Goal: Information Seeking & Learning: Learn about a topic

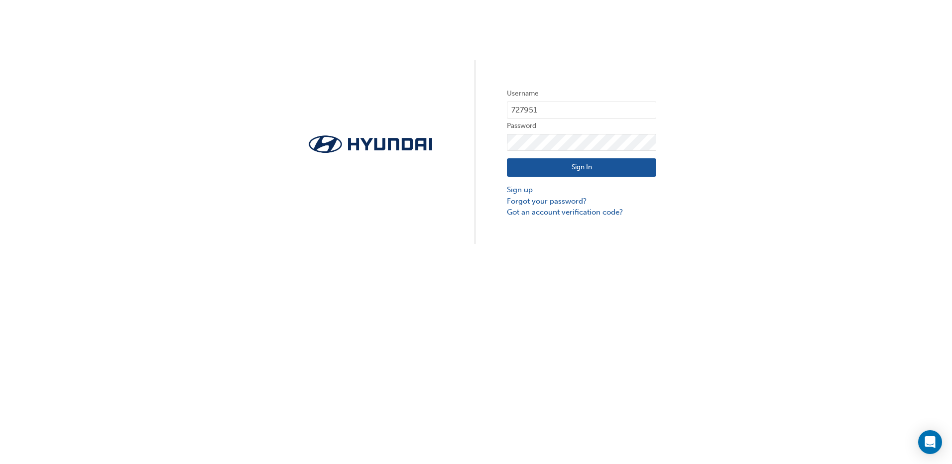
click at [576, 167] on button "Sign In" at bounding box center [581, 167] width 149 height 19
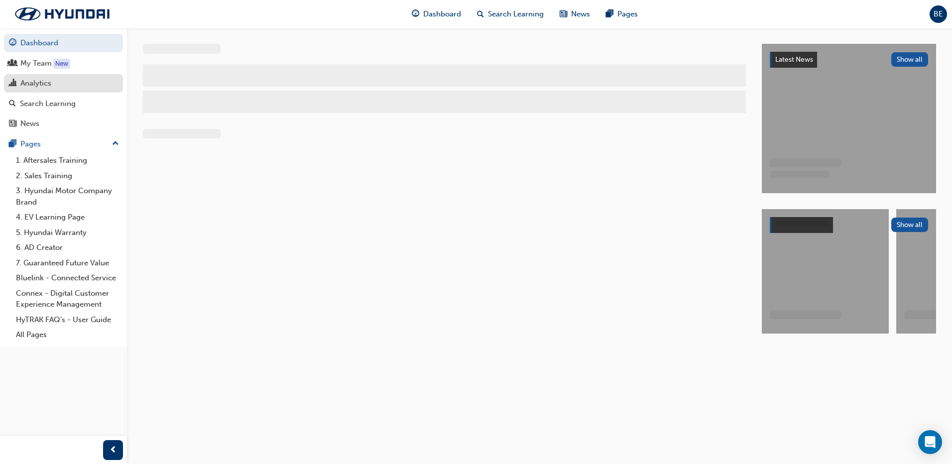
click at [39, 88] on div "Analytics" at bounding box center [35, 83] width 31 height 11
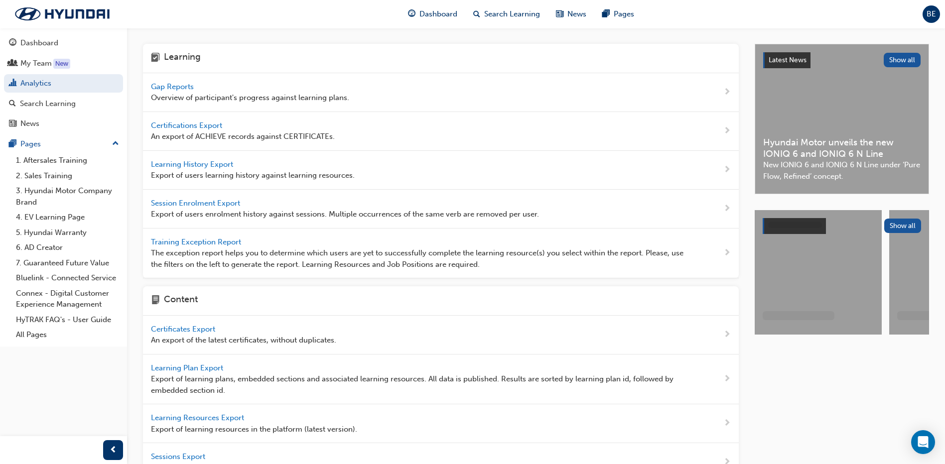
click at [169, 86] on span "Gap Reports" at bounding box center [173, 86] width 45 height 9
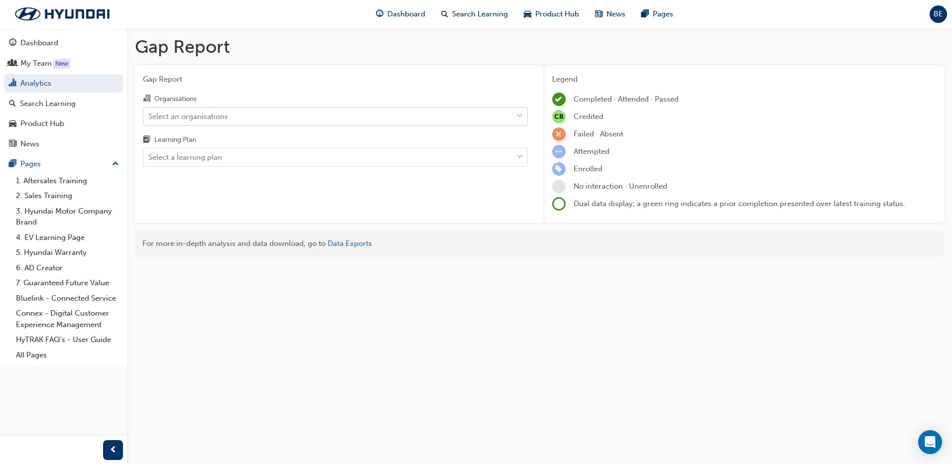
click at [188, 112] on div "Select an organisations" at bounding box center [188, 116] width 80 height 11
click at [149, 112] on input "Organisations Select an organisations" at bounding box center [148, 116] width 1 height 8
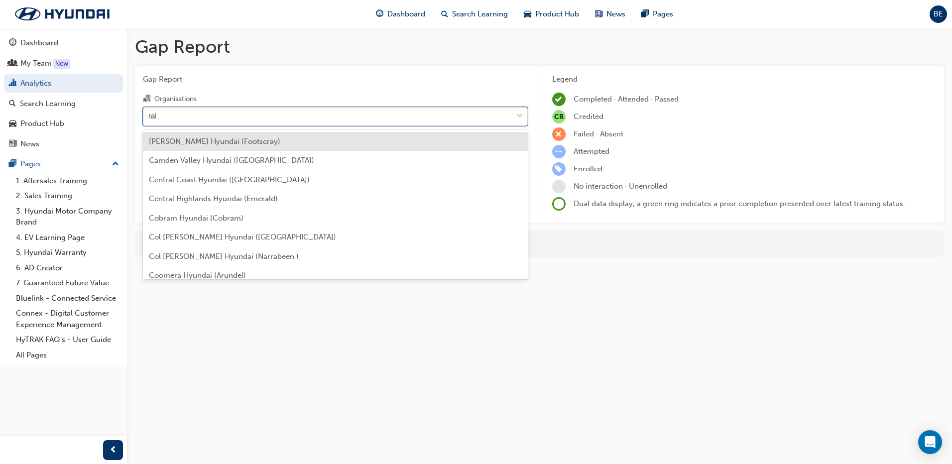
type input "ralp"
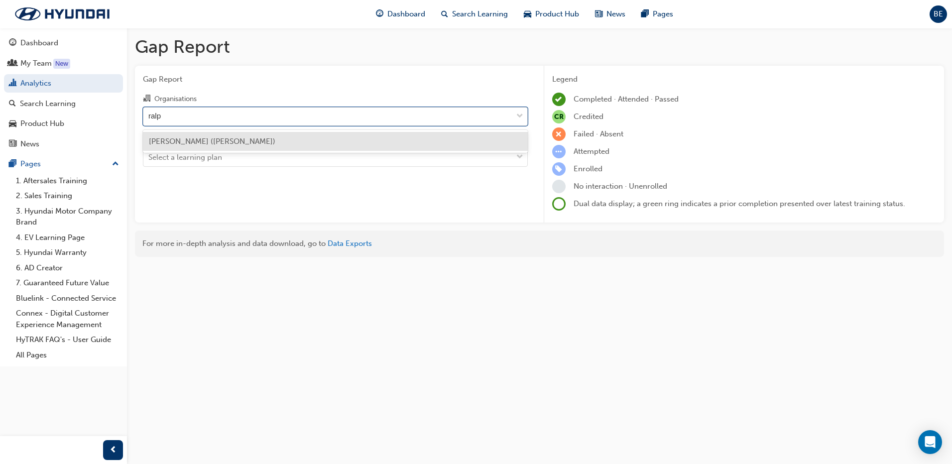
click at [193, 141] on span "[PERSON_NAME] ([PERSON_NAME])" at bounding box center [212, 141] width 127 height 9
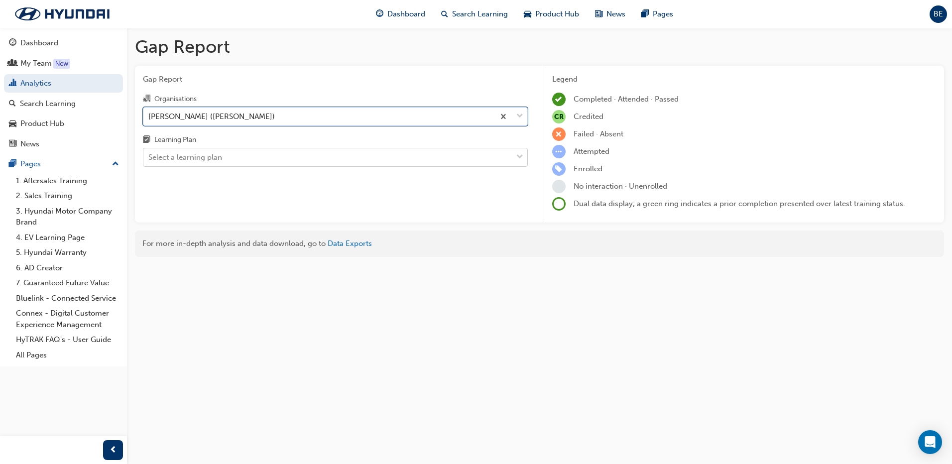
click at [202, 154] on div "Select a learning plan" at bounding box center [185, 157] width 74 height 11
click at [149, 154] on input "Learning Plan Select a learning plan" at bounding box center [148, 157] width 1 height 8
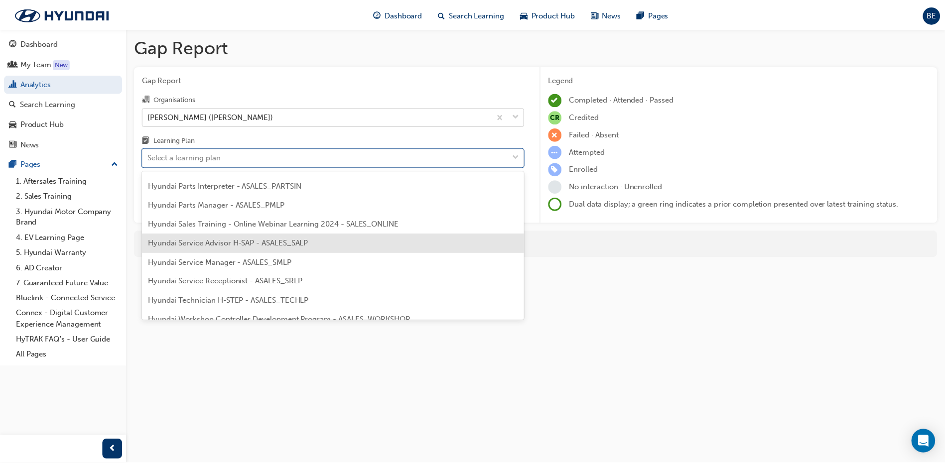
scroll to position [256, 0]
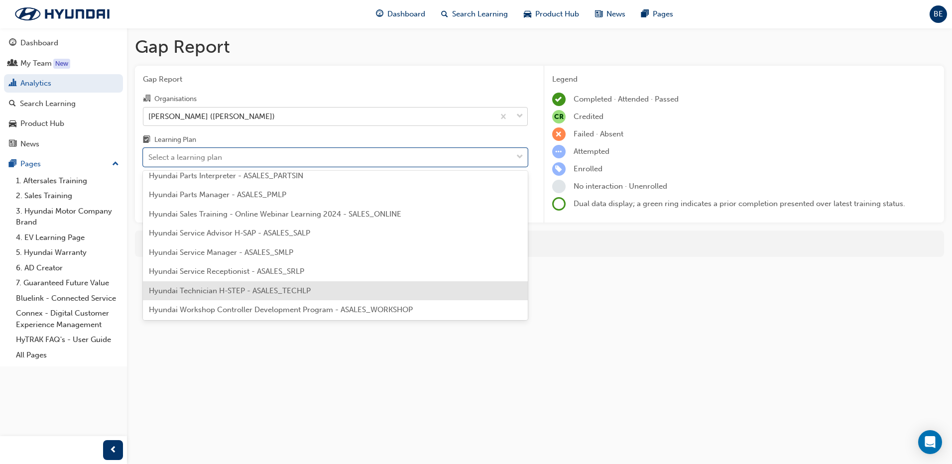
click at [469, 298] on div "Hyundai Technician H-STEP - ASALES_TECHLP" at bounding box center [335, 290] width 385 height 19
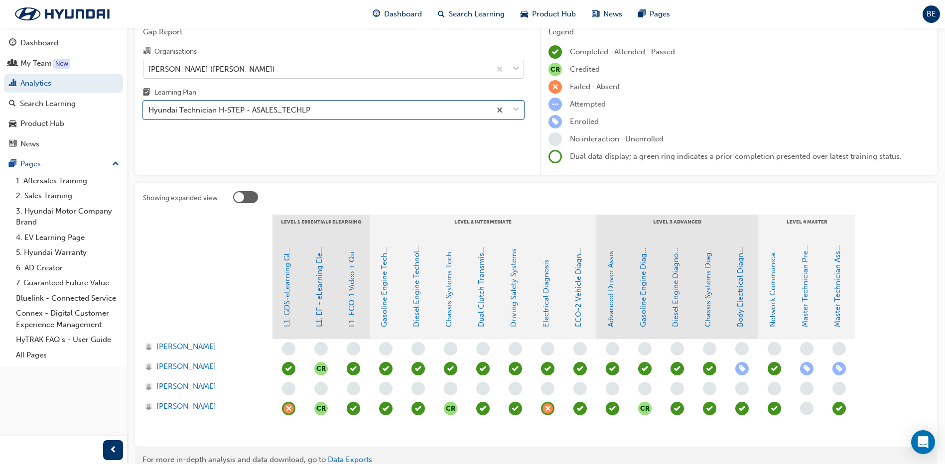
scroll to position [82, 0]
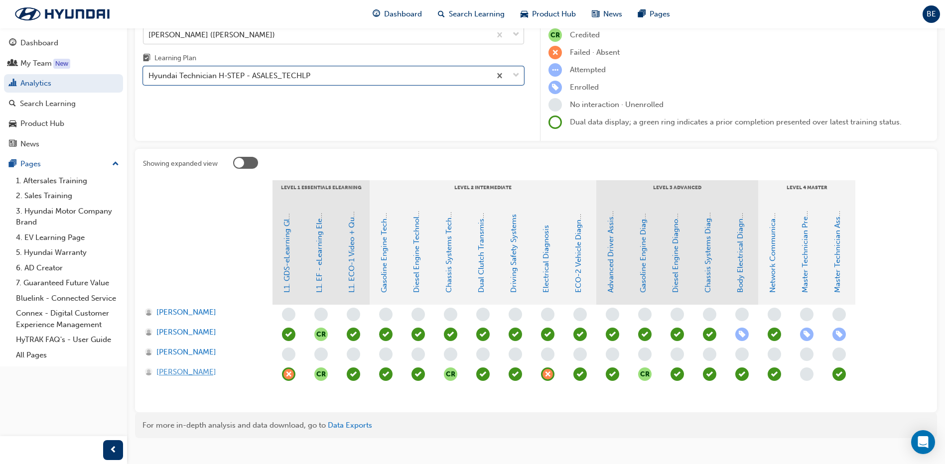
click at [185, 373] on span "[PERSON_NAME]" at bounding box center [186, 372] width 60 height 11
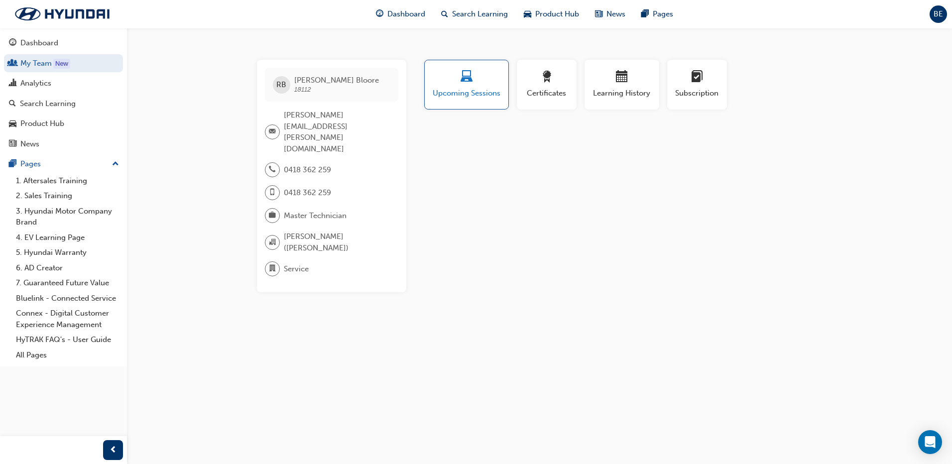
click at [447, 79] on div "button" at bounding box center [466, 78] width 69 height 15
click at [628, 85] on div "button" at bounding box center [622, 78] width 60 height 15
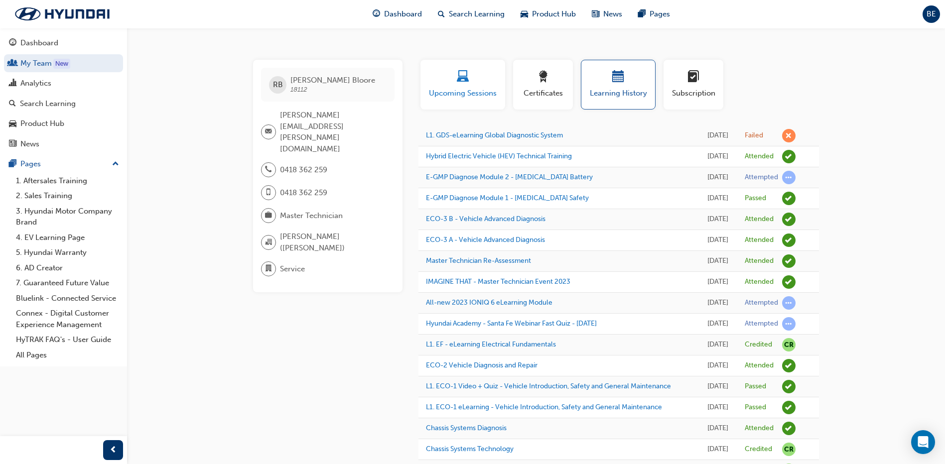
click at [477, 81] on div "button" at bounding box center [463, 78] width 70 height 15
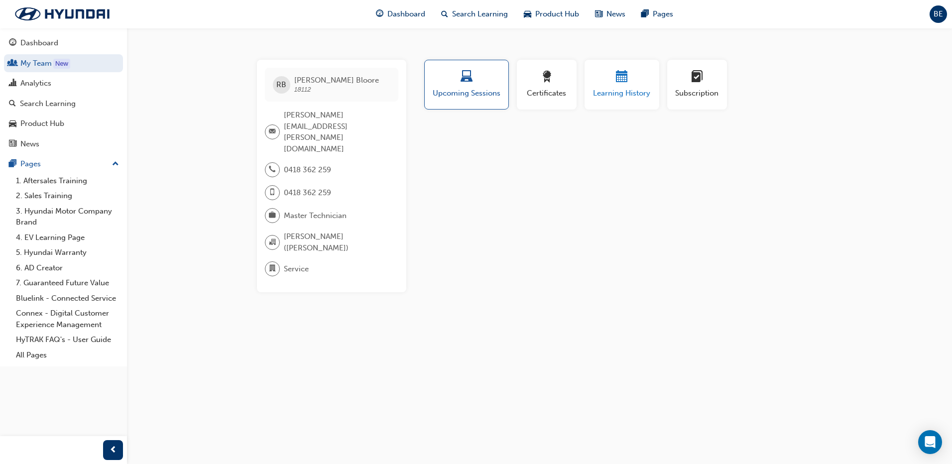
click at [619, 89] on span "Learning History" at bounding box center [622, 93] width 60 height 11
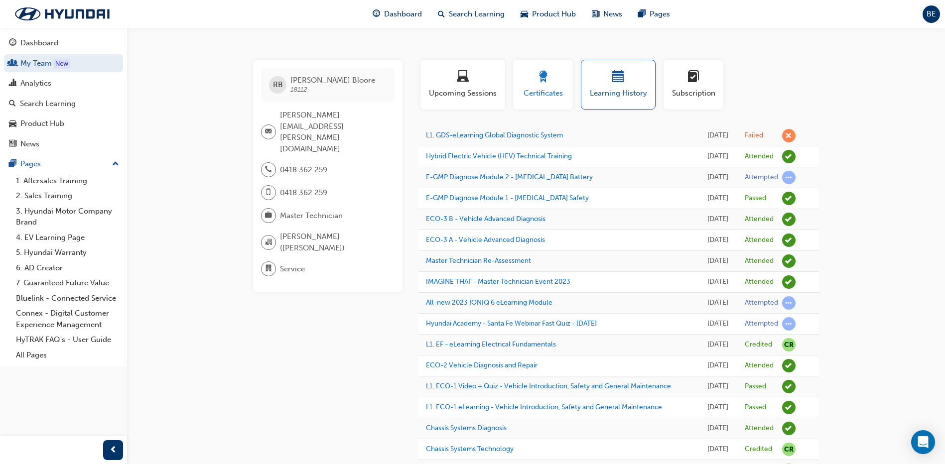
click at [554, 89] on span "Certificates" at bounding box center [542, 93] width 45 height 11
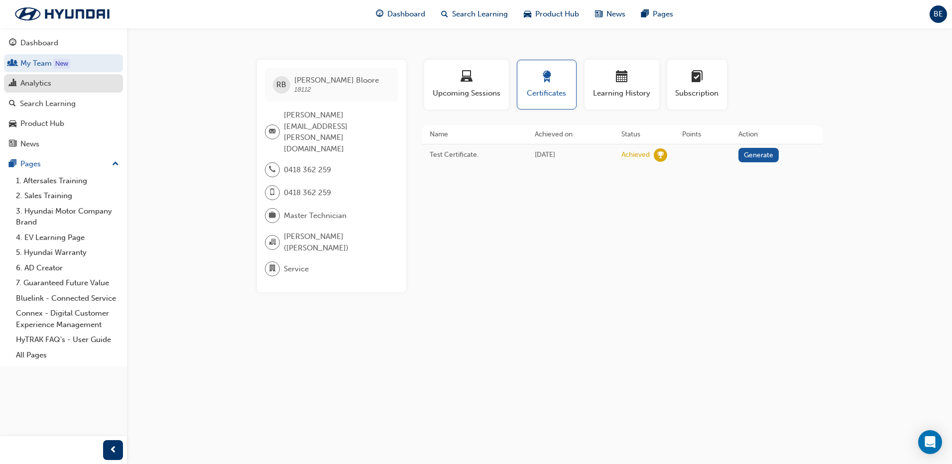
click at [32, 87] on div "Analytics" at bounding box center [35, 83] width 31 height 11
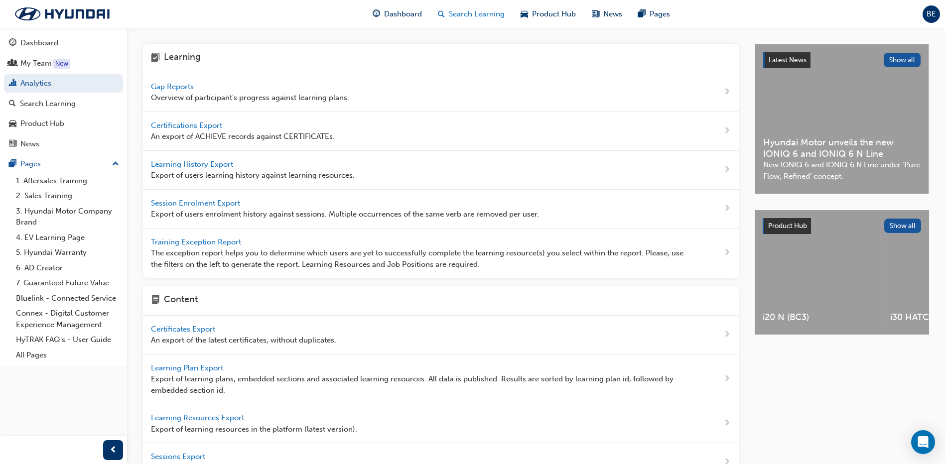
click at [462, 16] on span "Search Learning" at bounding box center [477, 13] width 56 height 11
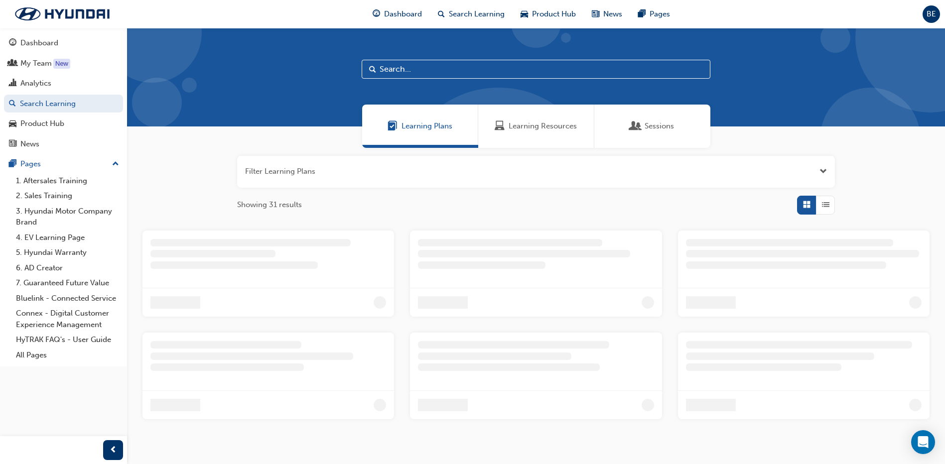
click at [411, 69] on input "text" at bounding box center [536, 69] width 349 height 19
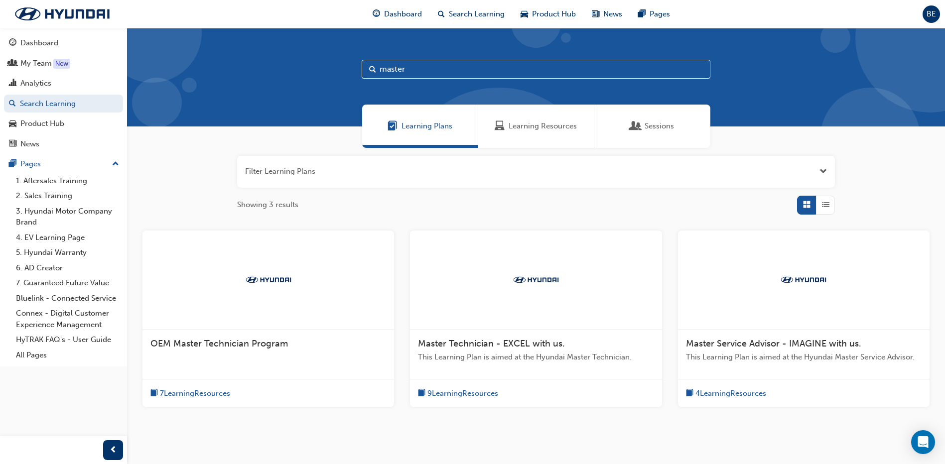
type input "master"
click at [468, 396] on span "9 Learning Resources" at bounding box center [462, 393] width 71 height 11
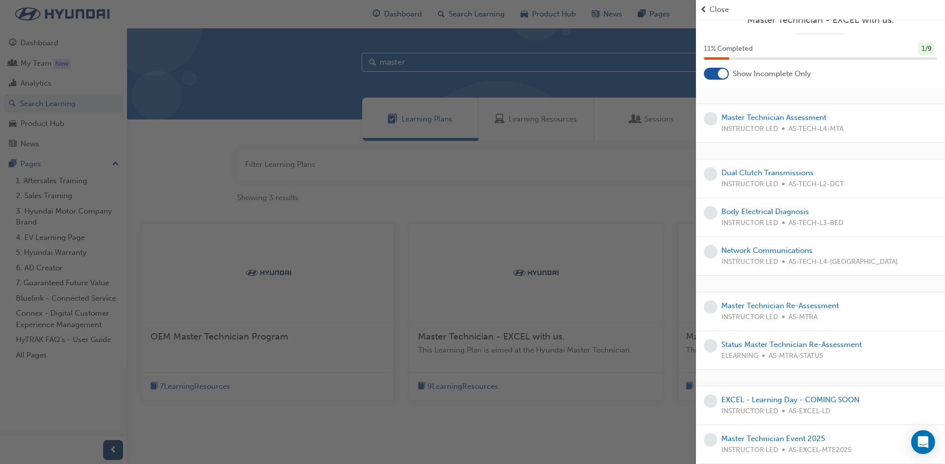
scroll to position [40, 0]
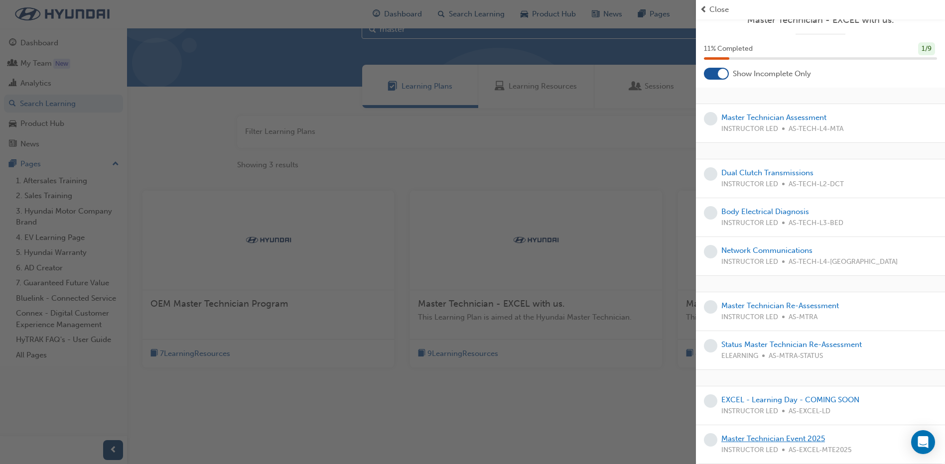
click at [767, 437] on link "Master Technician Event 2025" at bounding box center [773, 438] width 104 height 9
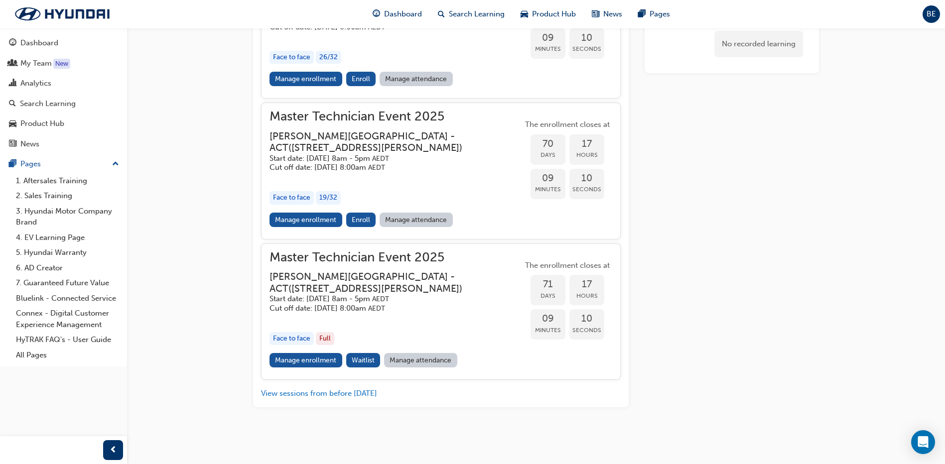
scroll to position [1175, 0]
